Goal: Check status: Check status

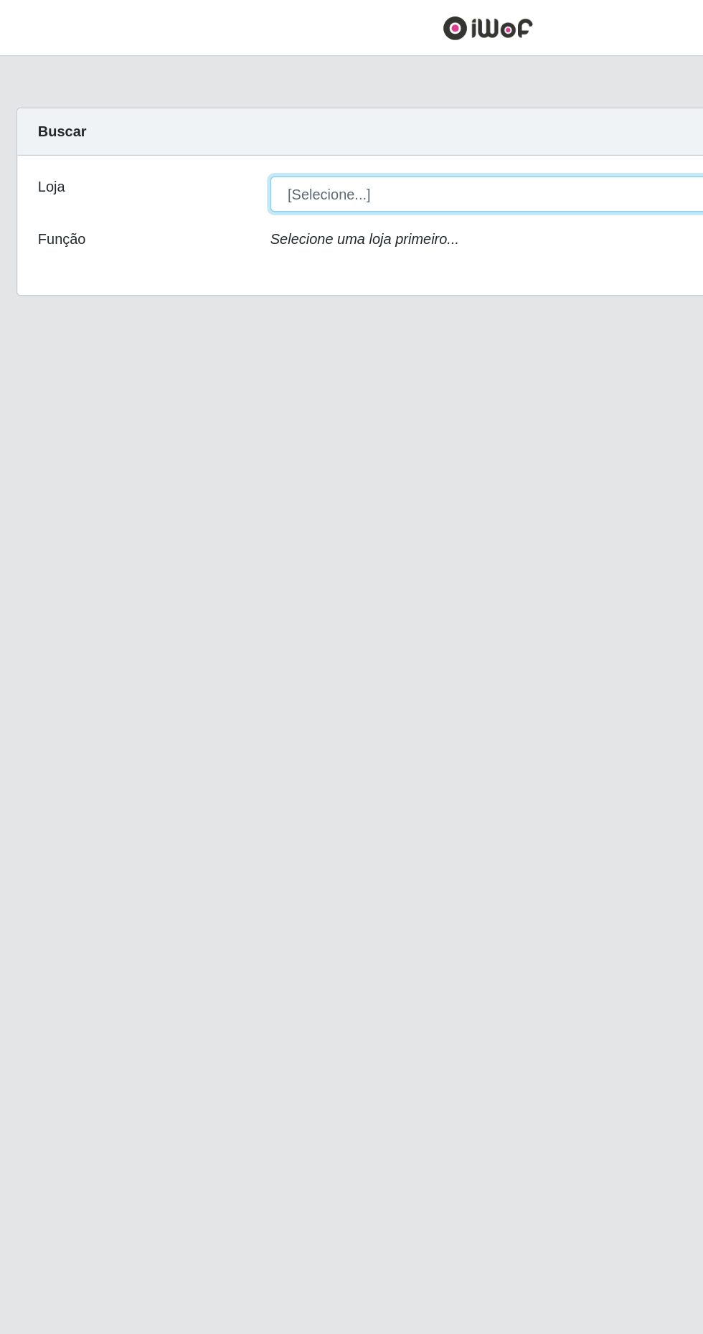
click at [423, 134] on select "[Selecione...] Extrabom - Loja 40 [GEOGRAPHIC_DATA]" at bounding box center [432, 135] width 467 height 25
select select "538"
click at [199, 123] on select "[Selecione...] Extrabom - Loja 40 [GEOGRAPHIC_DATA]" at bounding box center [432, 135] width 467 height 25
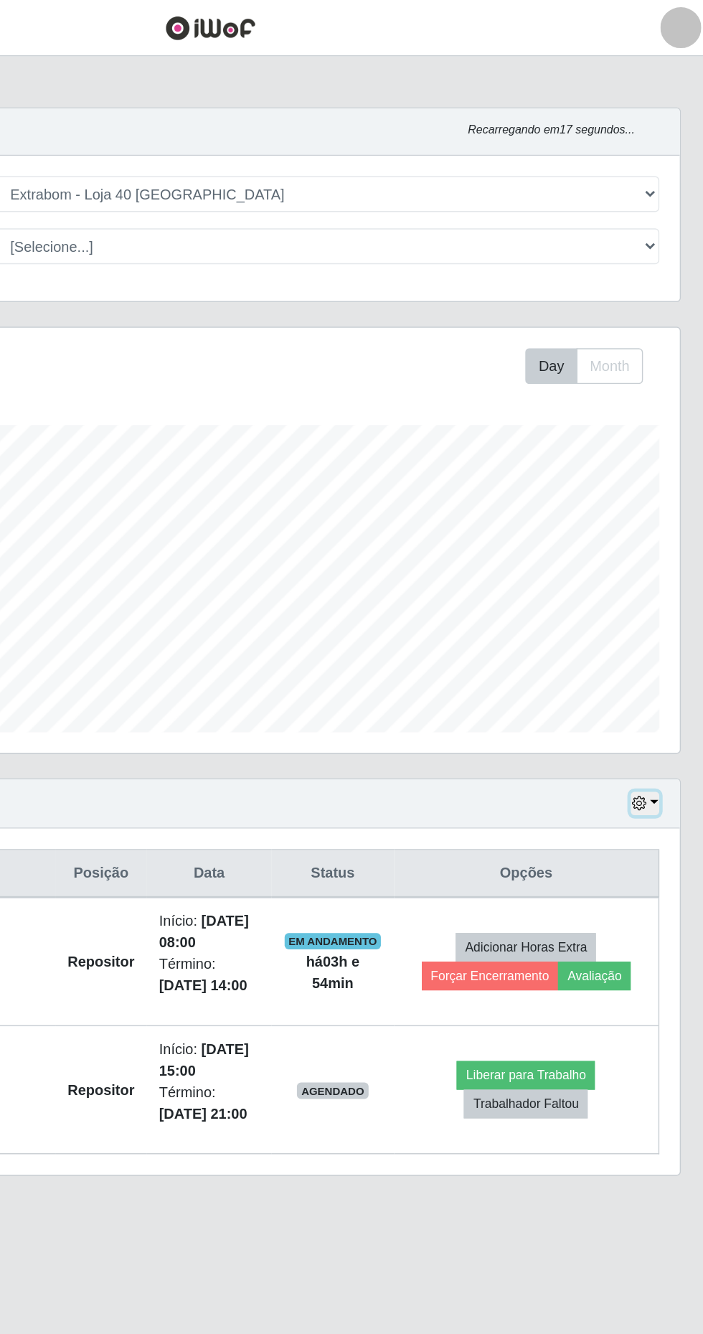
click at [649, 565] on icon "button" at bounding box center [652, 563] width 10 height 10
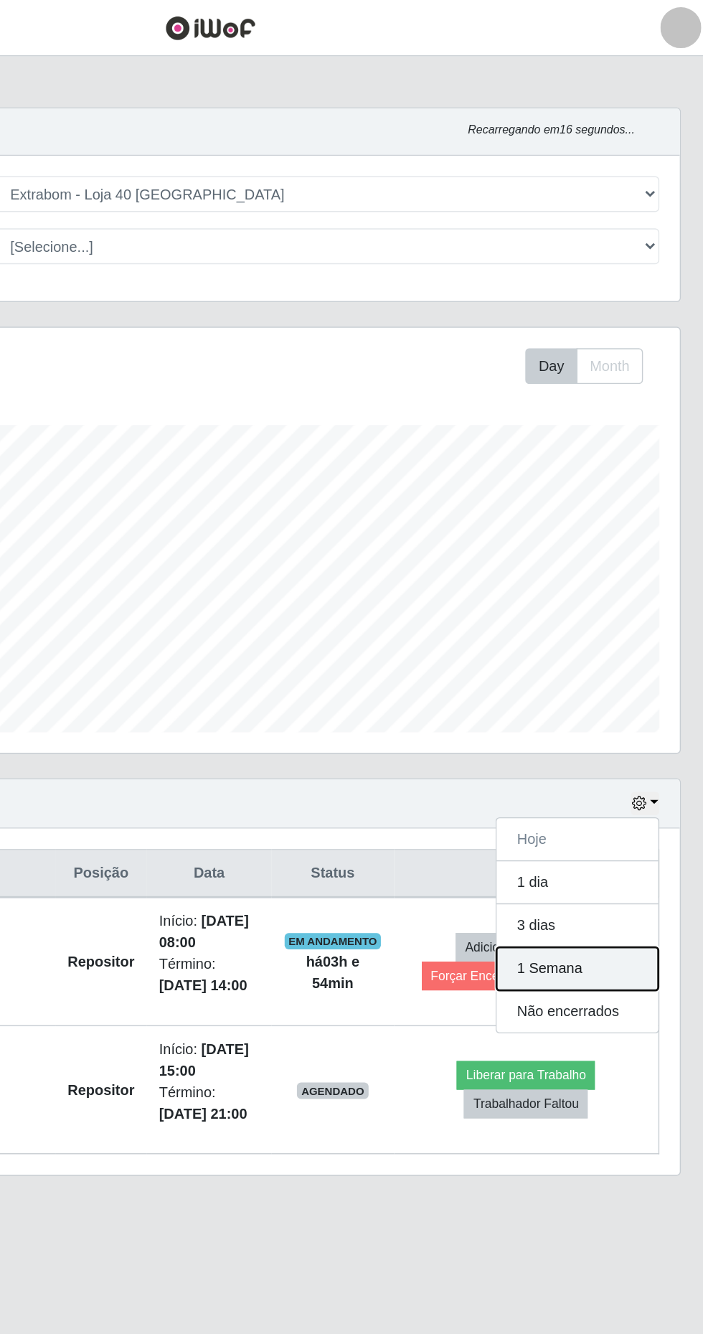
click at [641, 678] on button "1 Semana" at bounding box center [609, 679] width 113 height 30
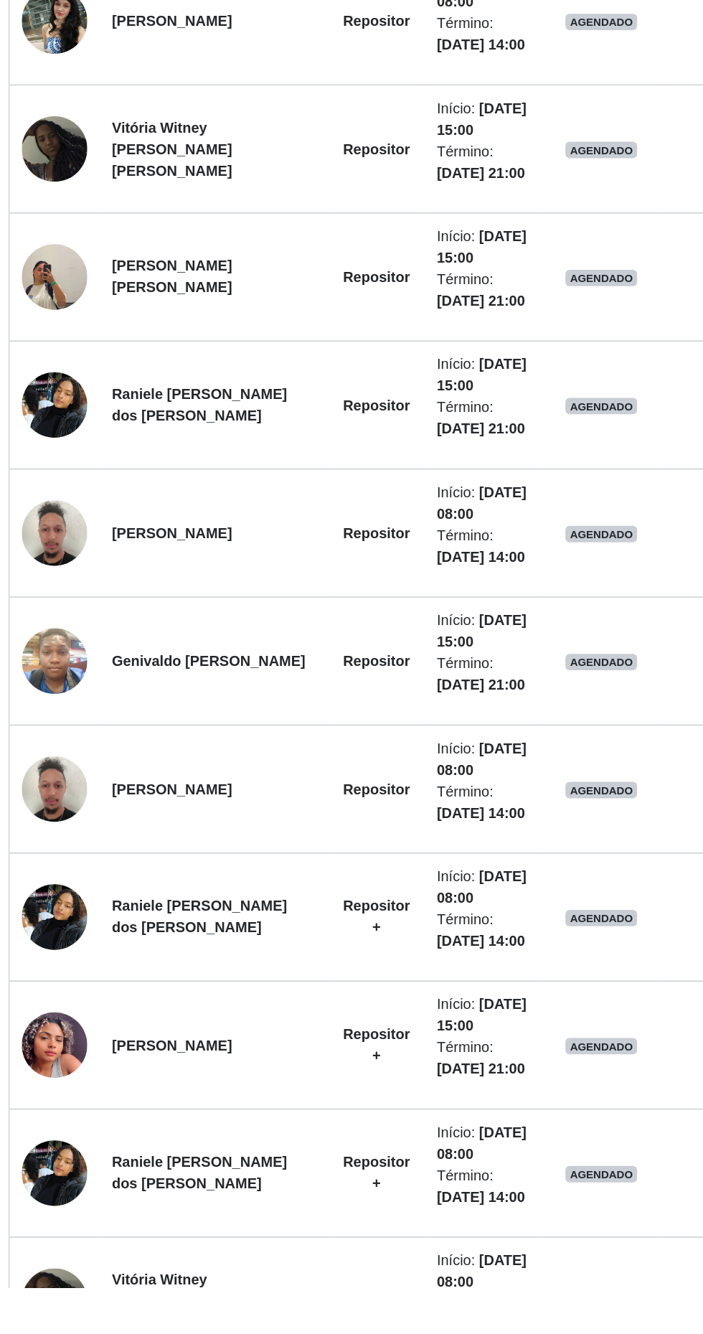
scroll to position [682, 0]
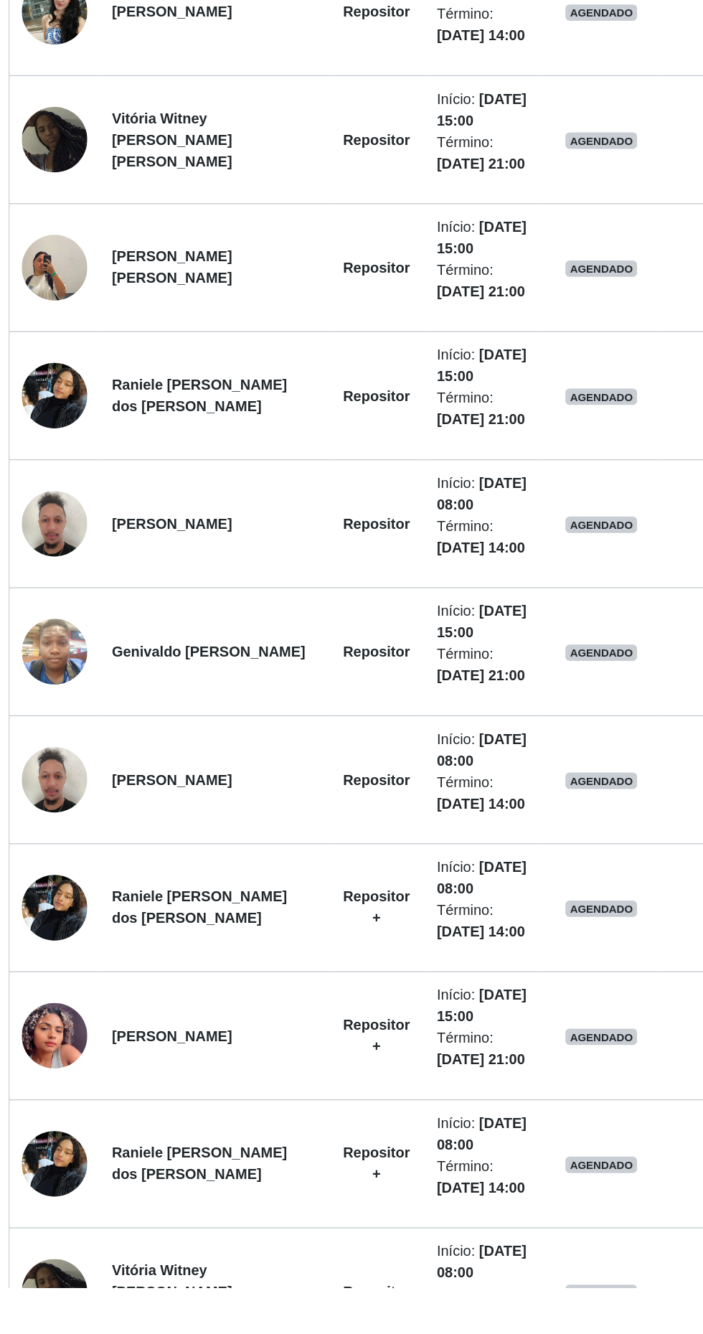
click at [65, 1156] on img at bounding box center [69, 1158] width 46 height 100
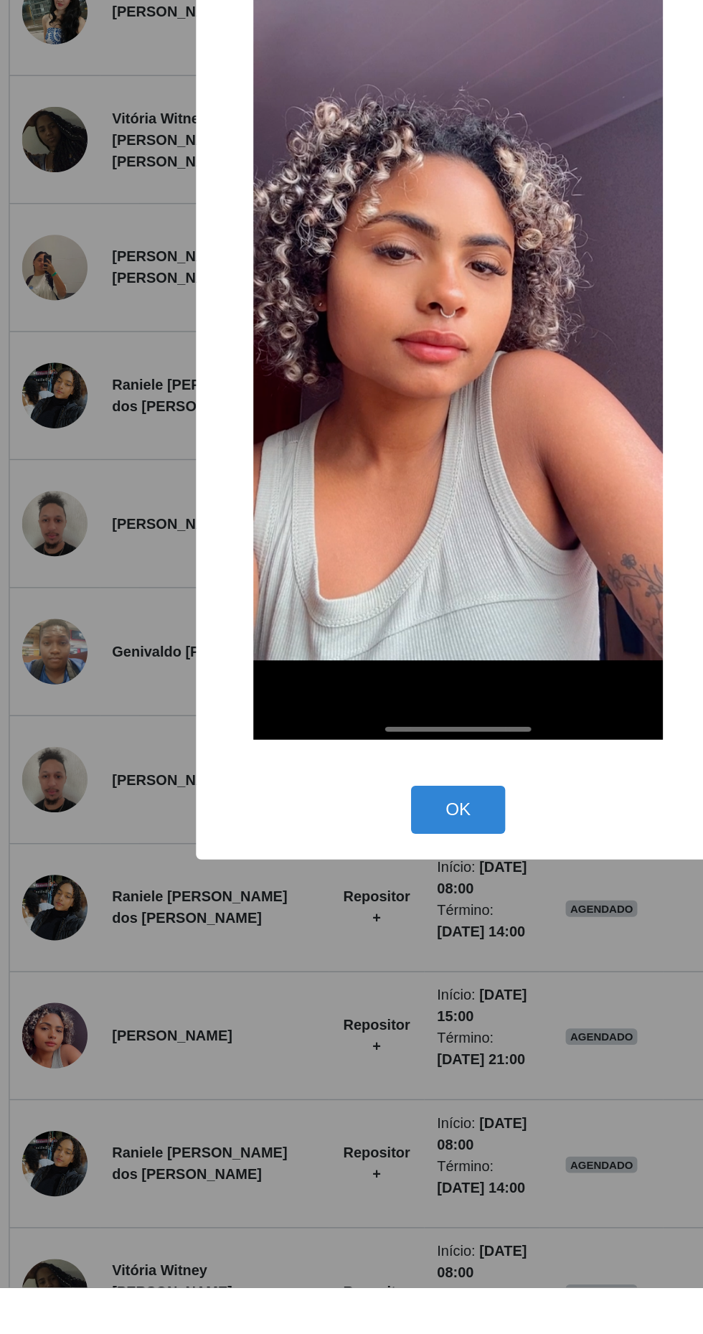
click at [351, 1016] on button "OK" at bounding box center [352, 999] width 67 height 34
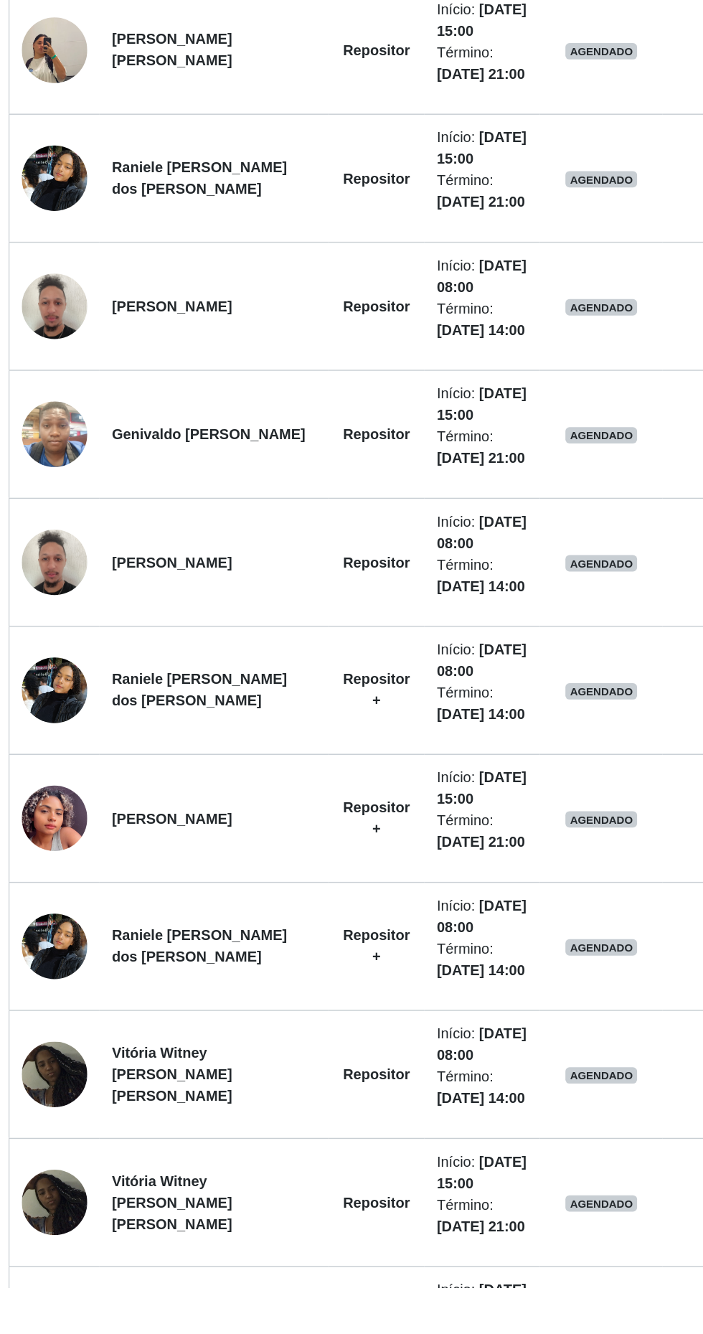
scroll to position [836, 0]
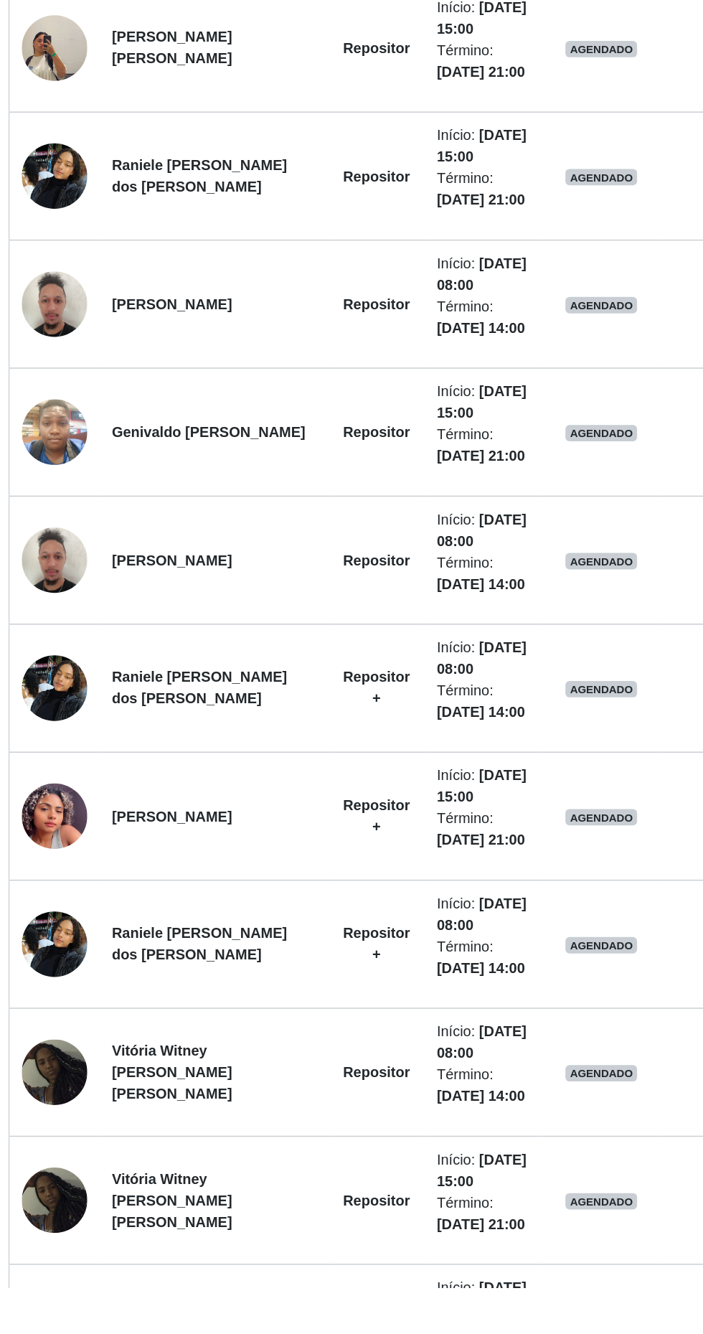
click at [73, 1094] on img at bounding box center [69, 1093] width 46 height 61
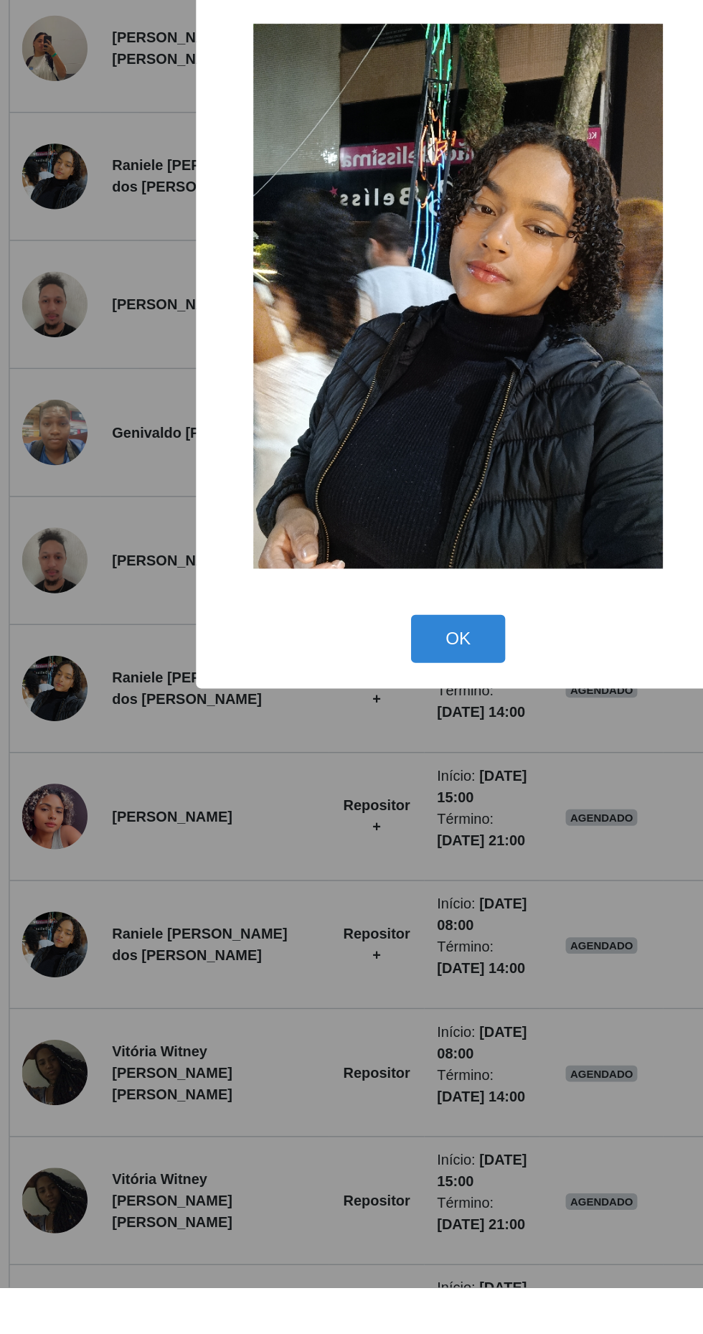
click at [354, 896] on button "OK" at bounding box center [352, 880] width 67 height 34
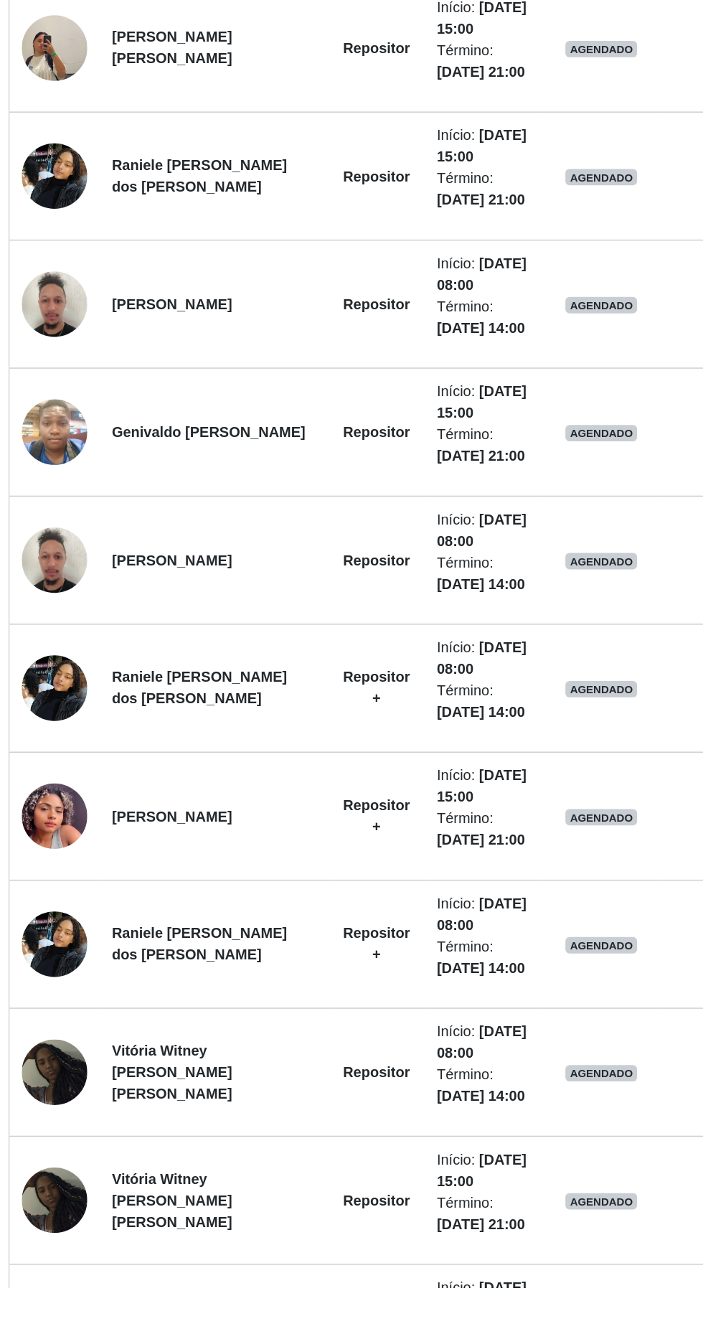
scroll to position [868, 0]
